Goal: Task Accomplishment & Management: Use online tool/utility

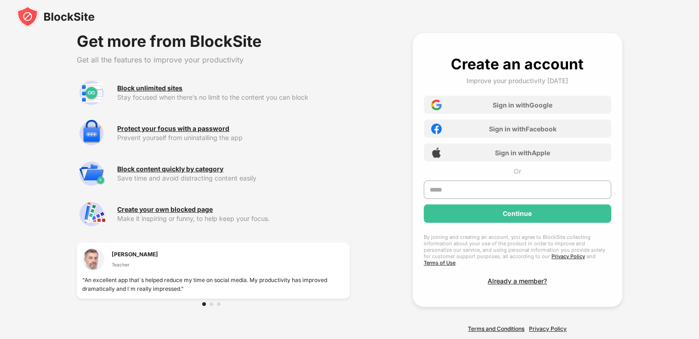
click at [70, 24] on img at bounding box center [56, 17] width 78 height 22
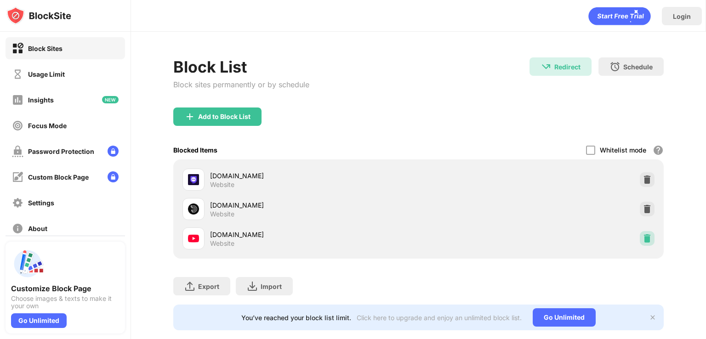
click at [641, 233] on div at bounding box center [647, 238] width 15 height 15
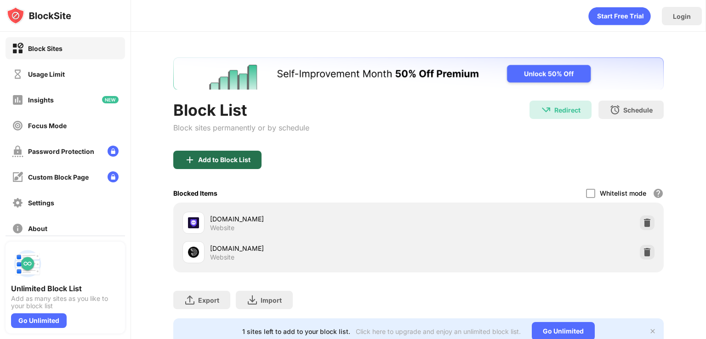
click at [205, 167] on div "Add to Block List" at bounding box center [217, 160] width 88 height 18
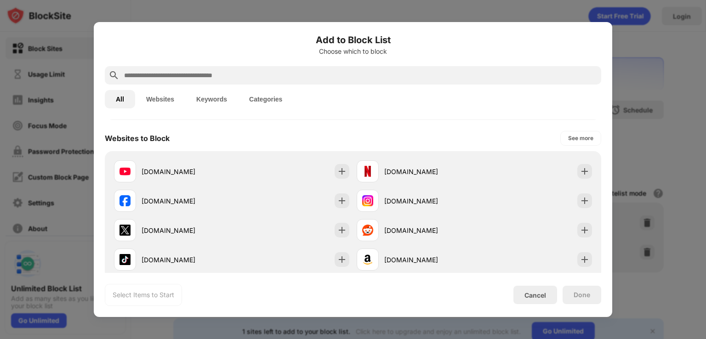
scroll to position [125, 0]
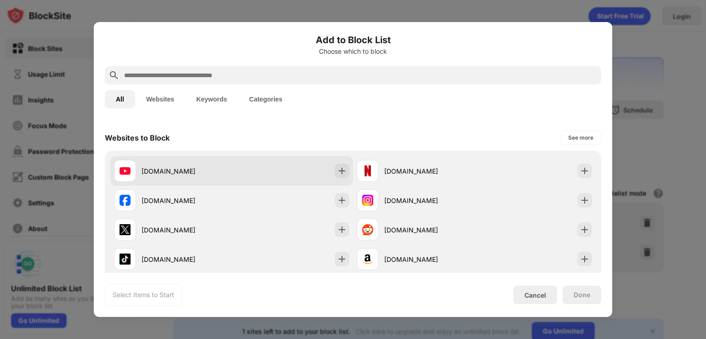
click at [189, 177] on div "[DOMAIN_NAME]" at bounding box center [173, 171] width 118 height 22
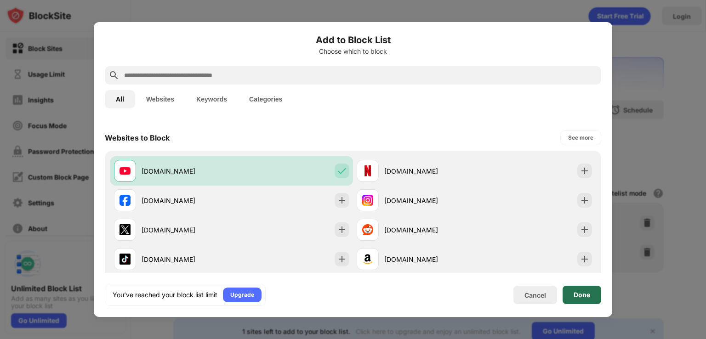
click at [568, 289] on div "Done" at bounding box center [582, 295] width 39 height 18
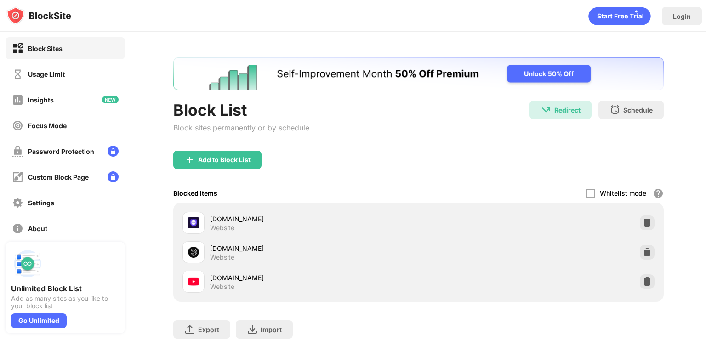
click at [371, 119] on div "Block List Block sites permanently or by schedule Redirect Redirect to [DOMAIN_…" at bounding box center [418, 126] width 490 height 50
